Goal: Navigation & Orientation: Find specific page/section

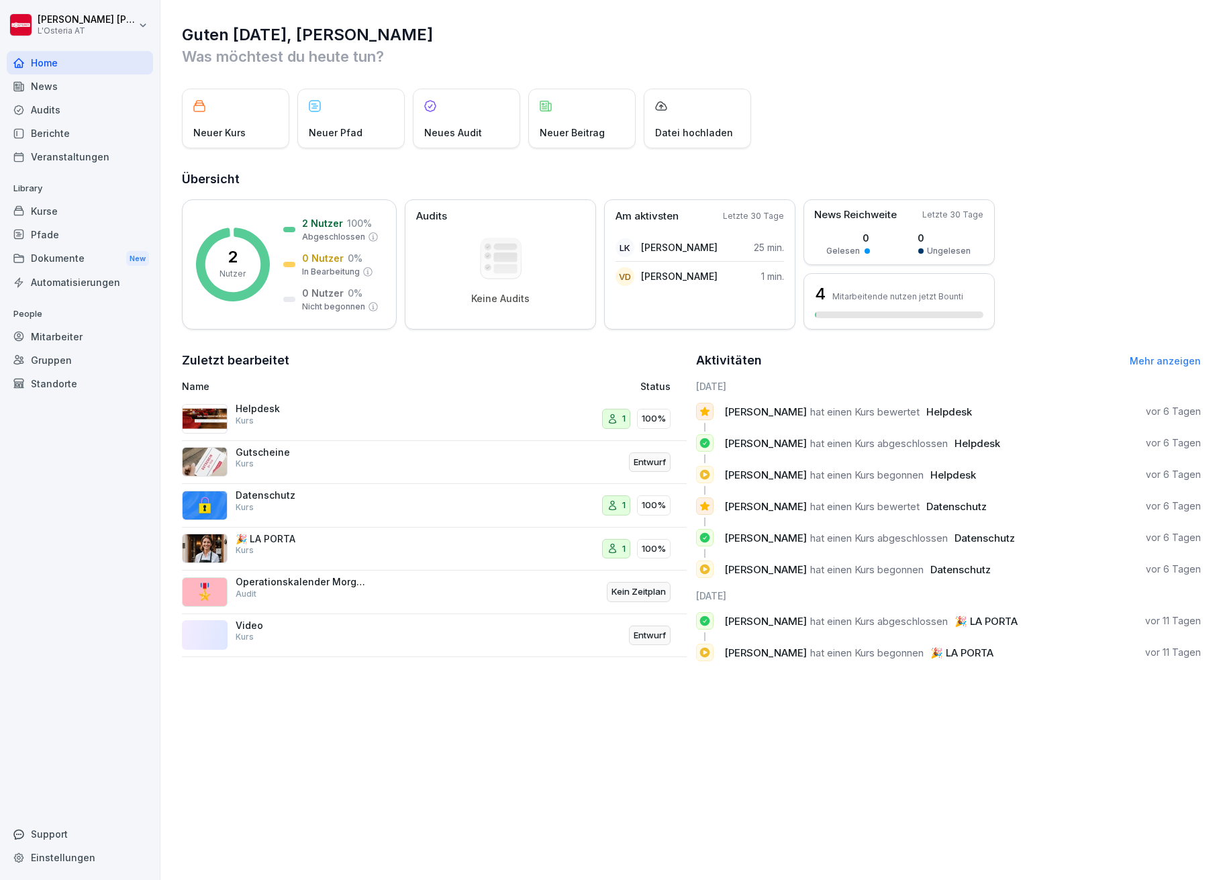
click at [44, 250] on div "Dokumente New" at bounding box center [80, 258] width 146 height 25
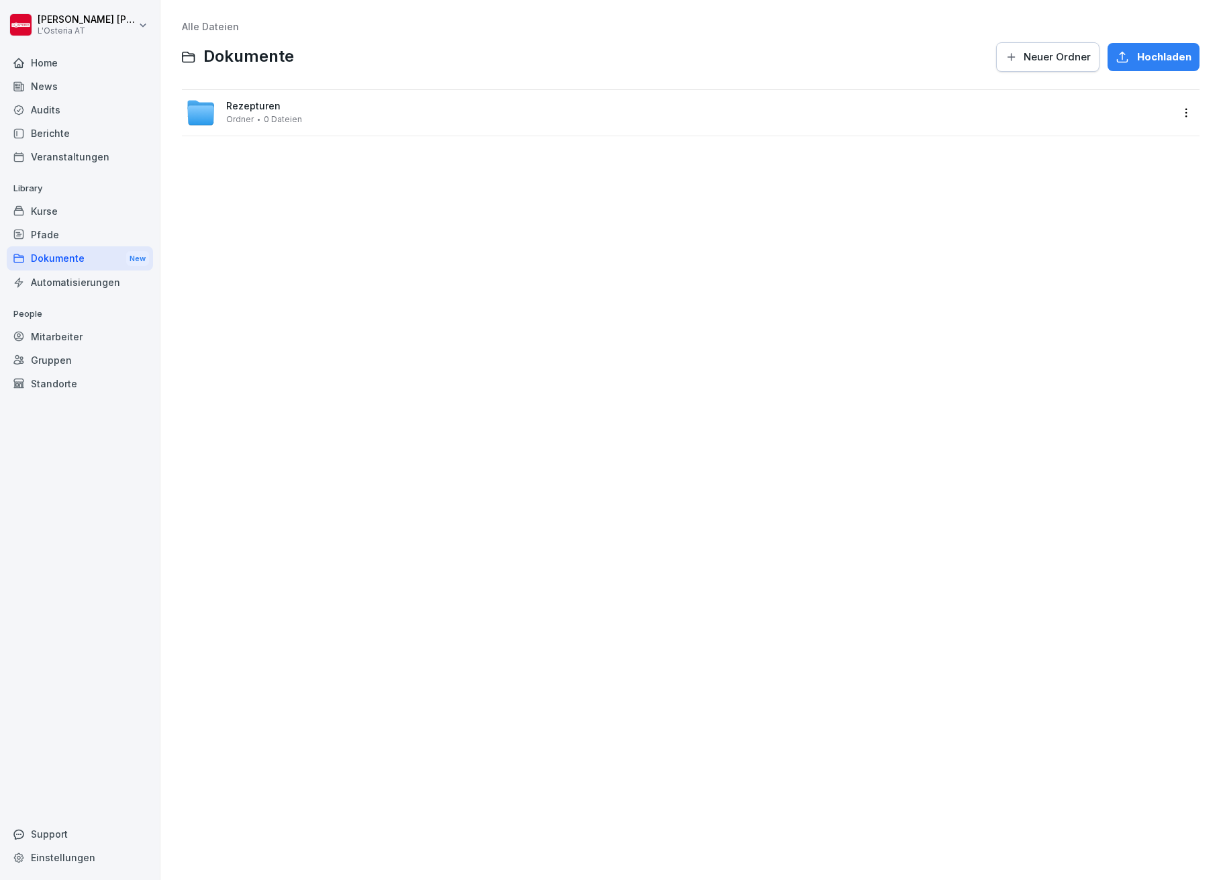
click at [257, 106] on span "Rezepturen" at bounding box center [253, 106] width 54 height 11
click at [246, 107] on span "Archiv" at bounding box center [240, 106] width 29 height 11
click at [246, 151] on span "Speciale" at bounding box center [246, 152] width 41 height 11
click at [47, 255] on div "Dokumente New" at bounding box center [80, 258] width 146 height 25
click at [254, 103] on span "Rezepturen" at bounding box center [253, 106] width 54 height 11
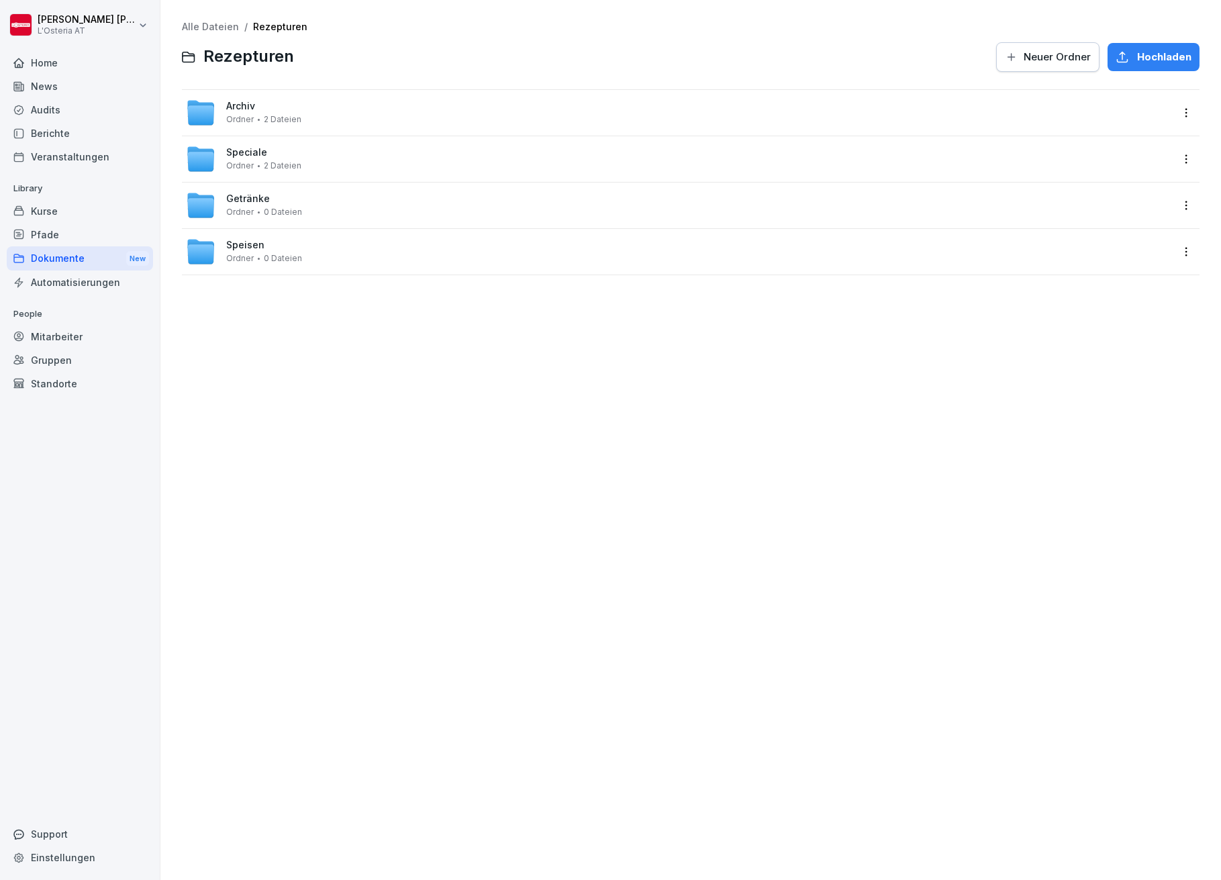
click at [238, 148] on span "Speciale" at bounding box center [246, 152] width 41 height 11
click at [243, 195] on span "Getränke" at bounding box center [248, 198] width 44 height 11
click at [143, 24] on html "[PERSON_NAME] L'Osteria AT Home News Audits Berichte Veranstaltungen Library Ku…" at bounding box center [610, 440] width 1221 height 880
